Goal: Transaction & Acquisition: Purchase product/service

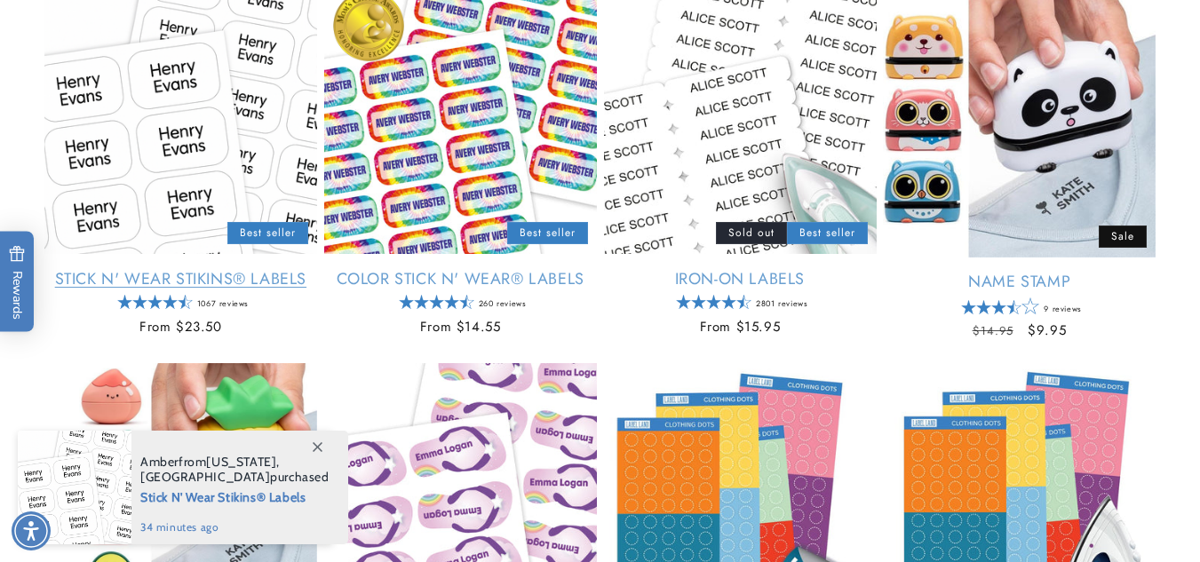
click at [171, 275] on link "Stick N' Wear Stikins® Labels" at bounding box center [180, 279] width 273 height 20
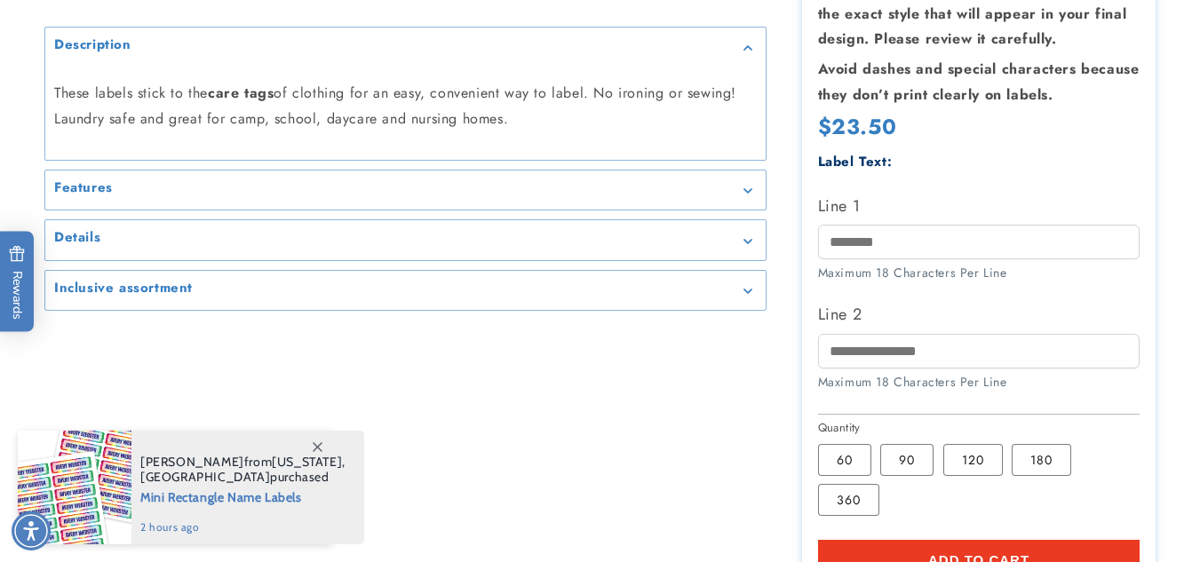
scroll to position [440, 0]
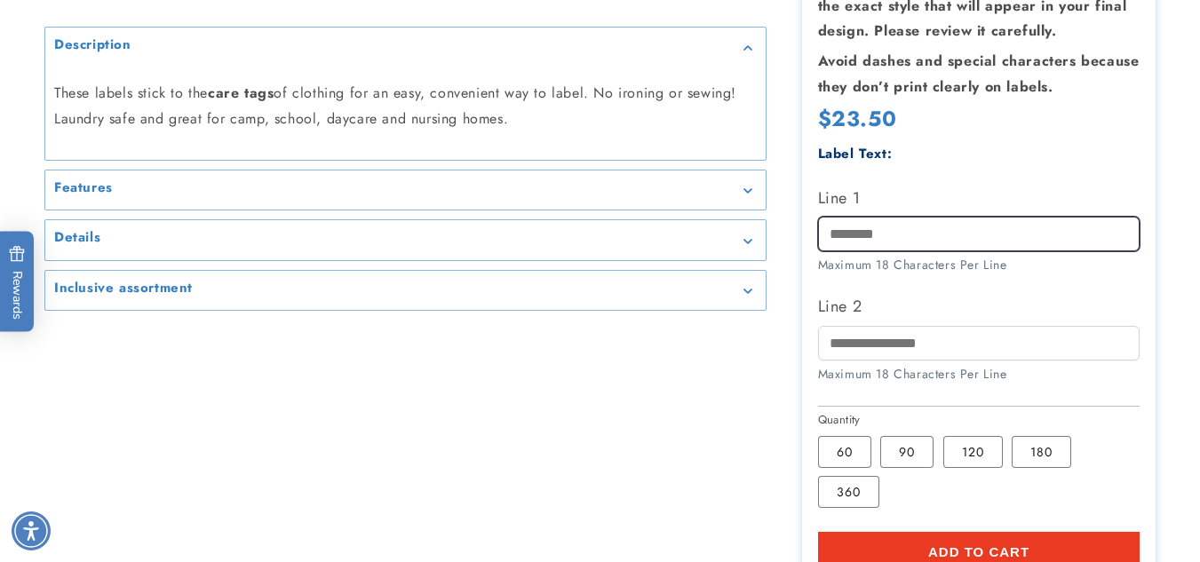
click at [922, 233] on input "Line 1" at bounding box center [979, 234] width 322 height 35
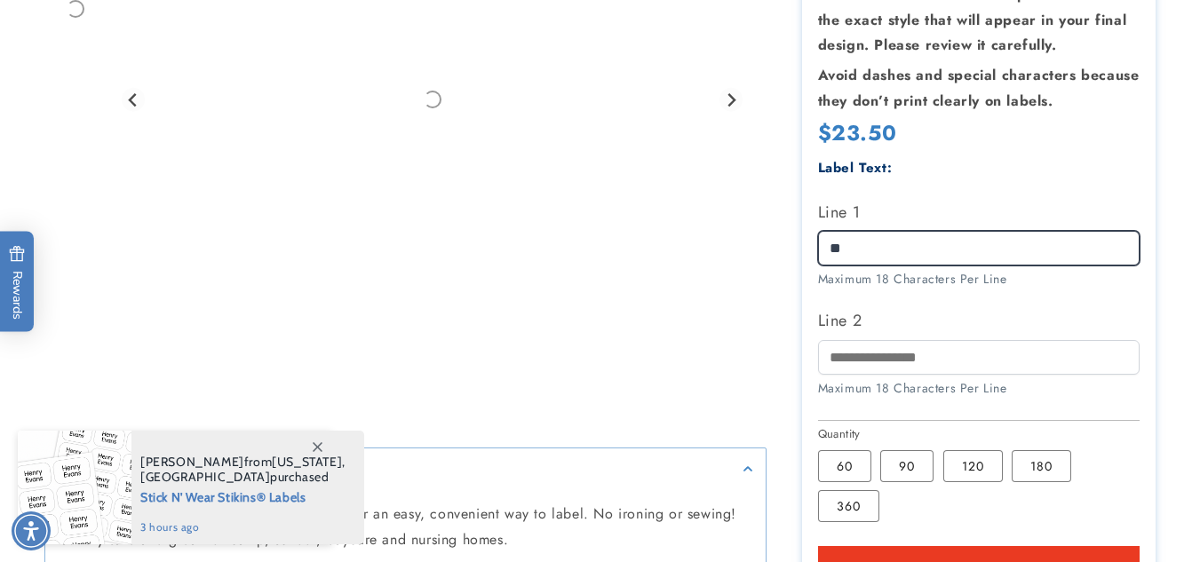
type input "*"
type input "******"
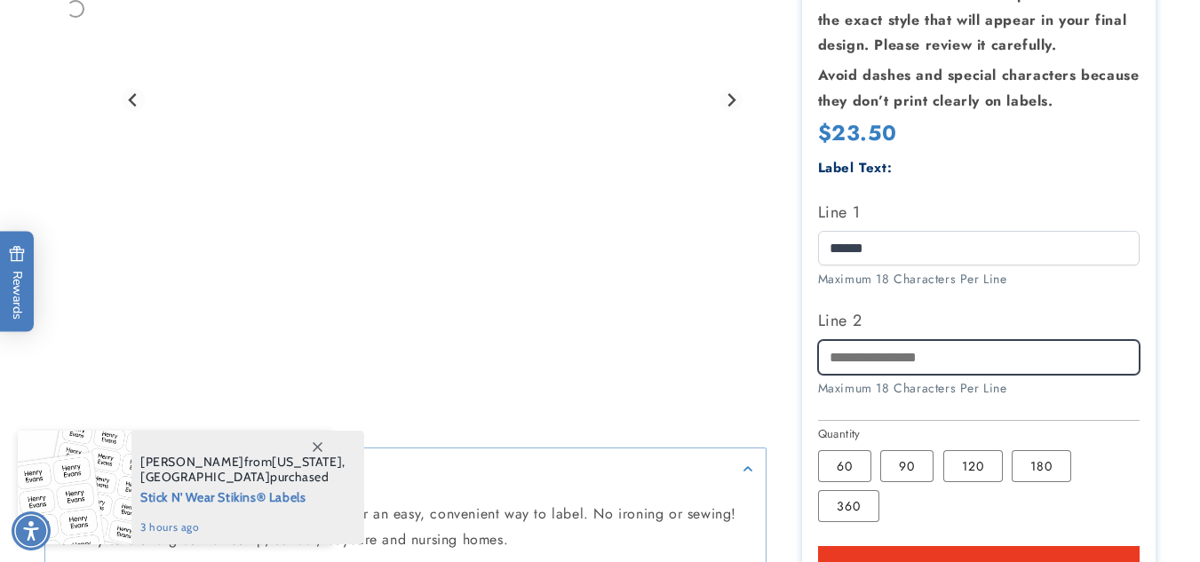
click at [885, 362] on input "Line 2" at bounding box center [979, 357] width 322 height 35
click at [888, 356] on input "Line 2" at bounding box center [979, 357] width 322 height 35
type input "**********"
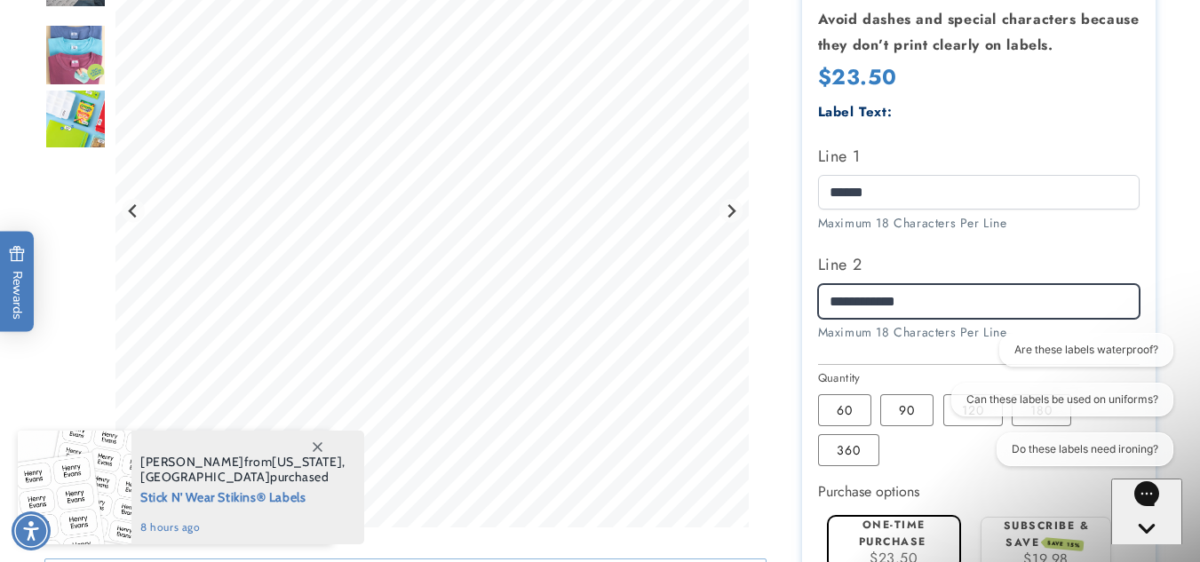
scroll to position [508, 0]
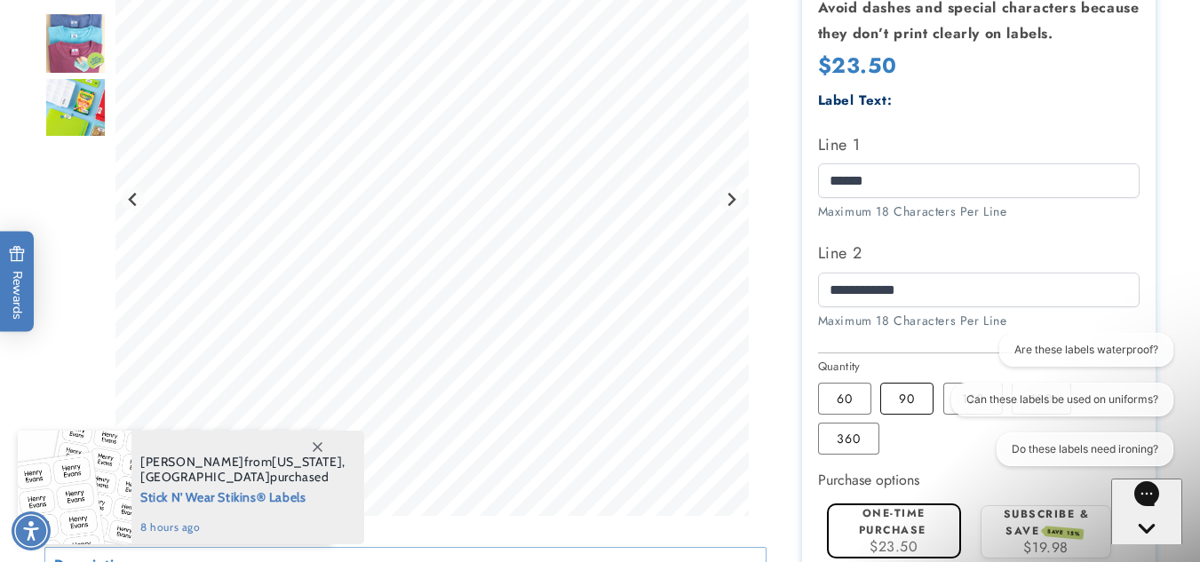
click at [923, 393] on label "90 Variant sold out or unavailable" at bounding box center [906, 399] width 53 height 32
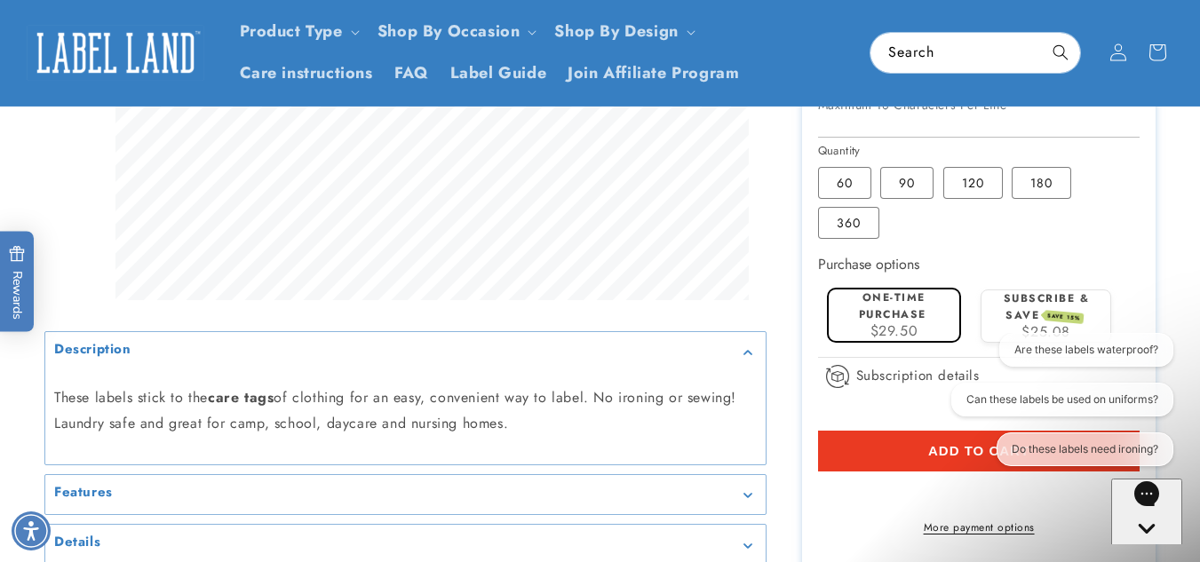
scroll to position [718, 0]
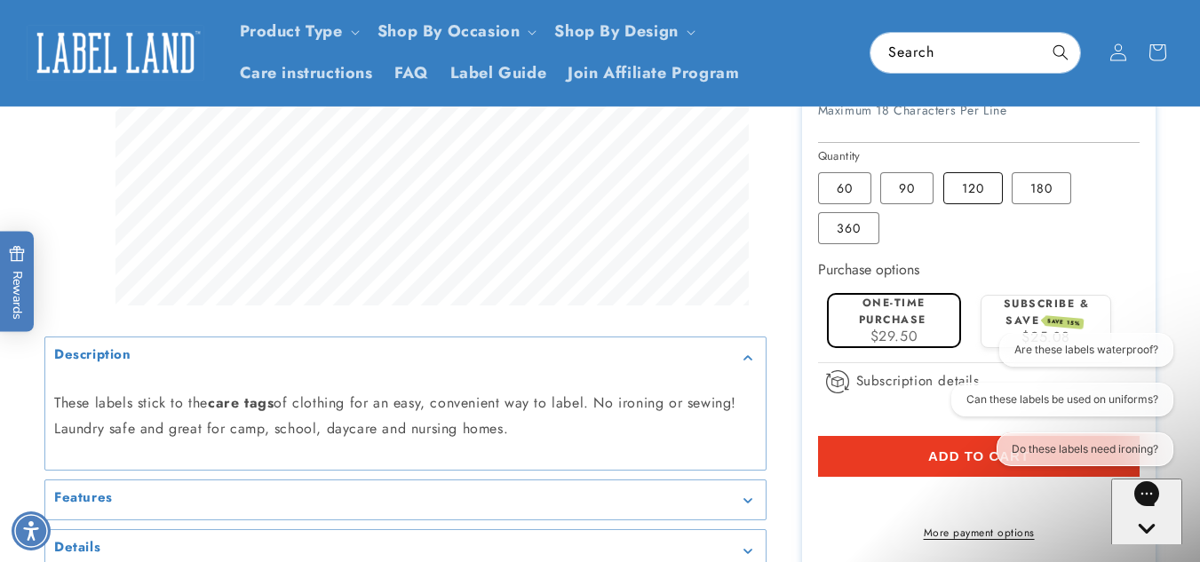
click at [961, 194] on label "120 Variant sold out or unavailable" at bounding box center [972, 188] width 59 height 32
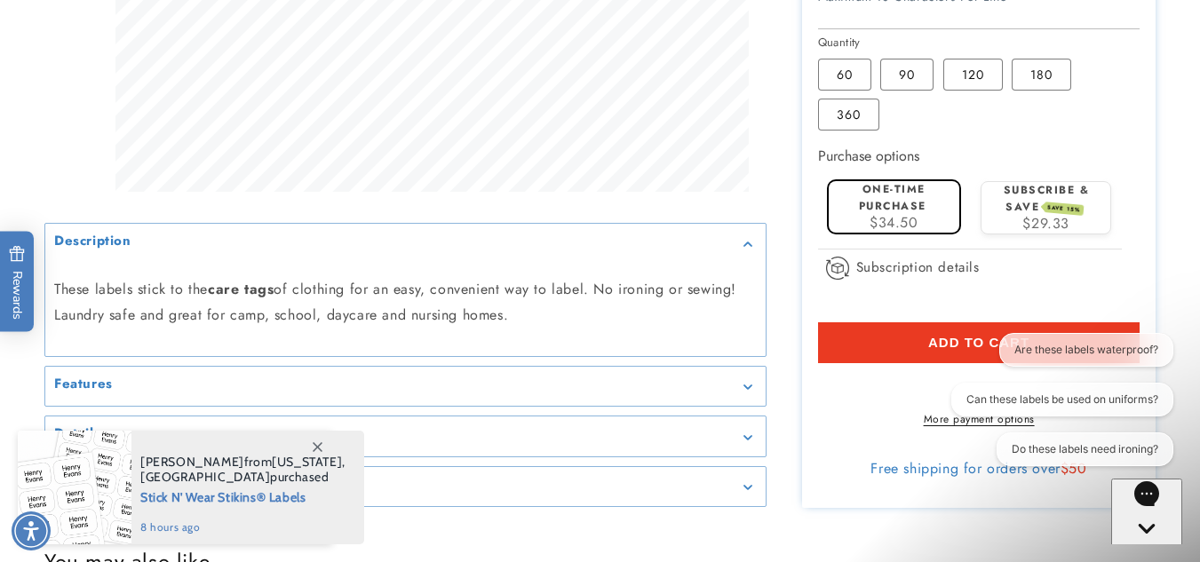
scroll to position [982, 0]
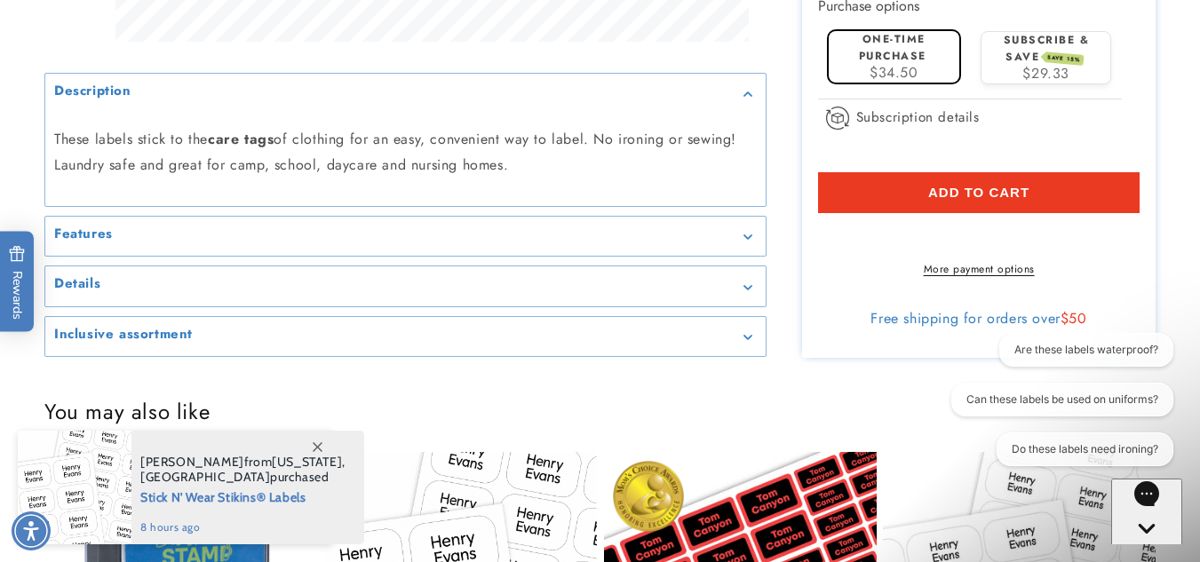
click at [969, 190] on span "Add to cart" at bounding box center [978, 193] width 101 height 16
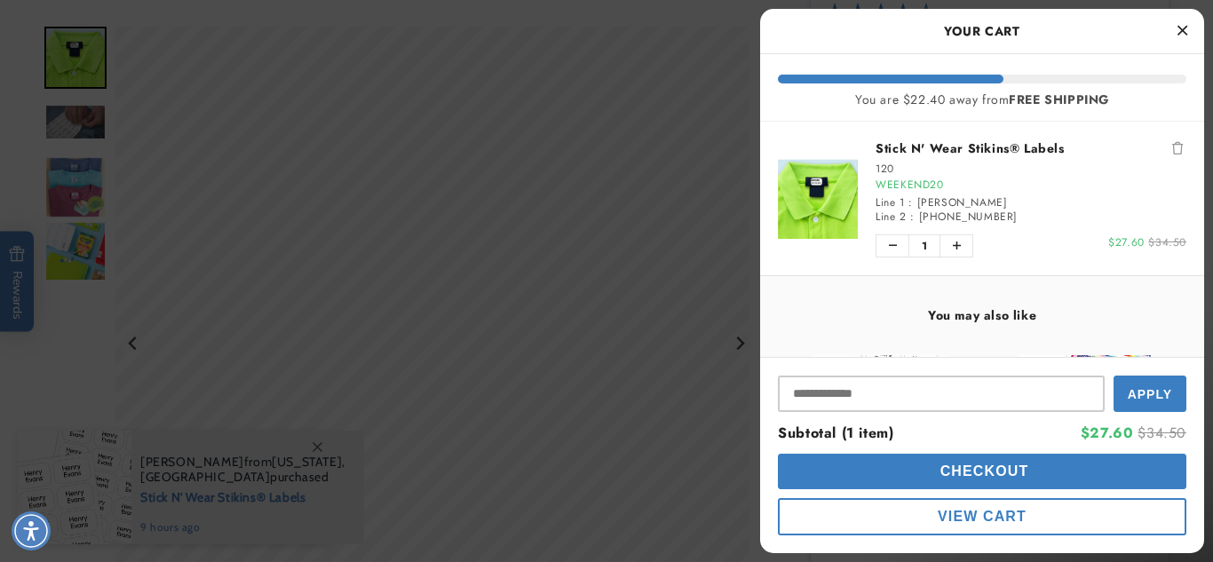
scroll to position [532, 0]
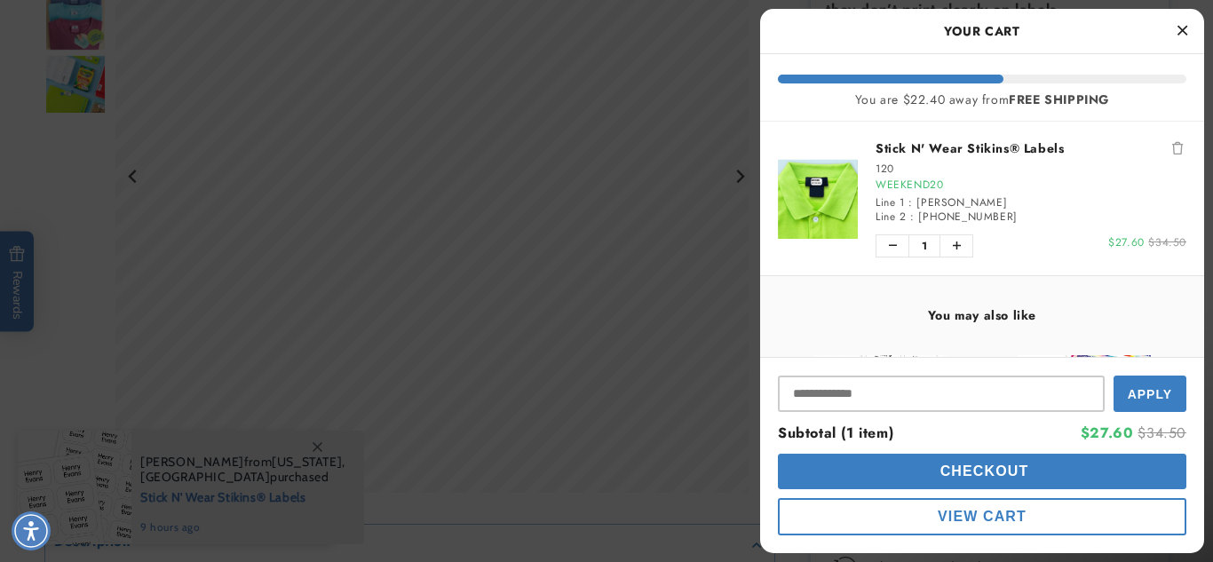
drag, startPoint x: 1206, startPoint y: 77, endPoint x: 1200, endPoint y: 146, distance: 68.6
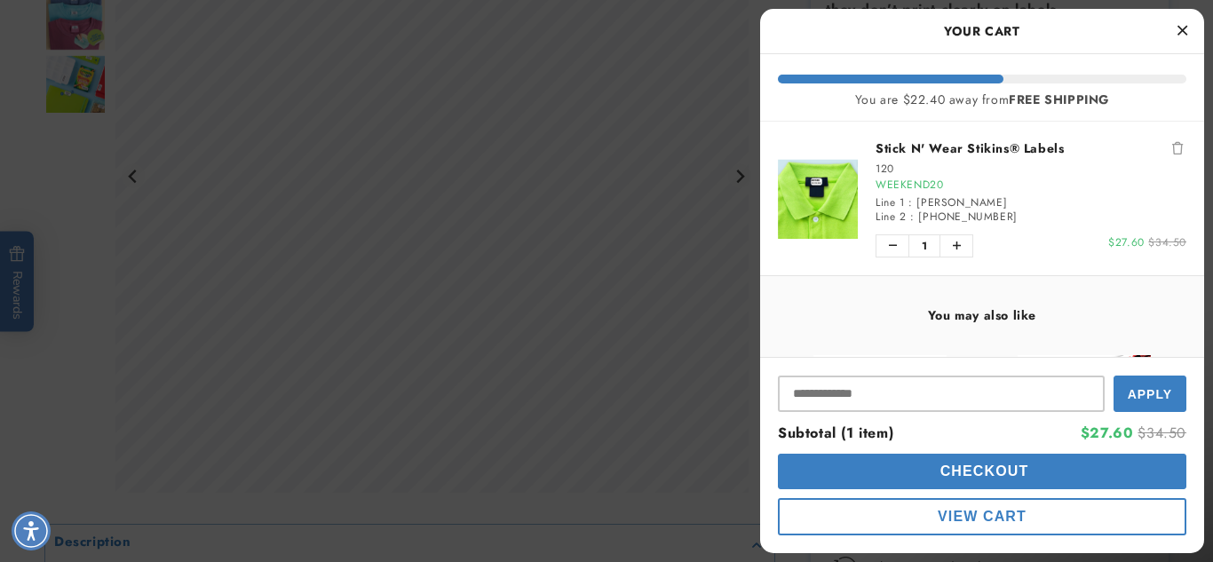
click at [961, 471] on span "Checkout" at bounding box center [982, 470] width 93 height 15
